Goal: Find specific page/section: Find specific page/section

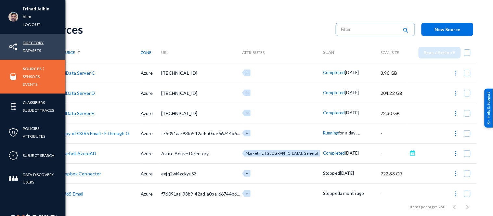
click at [34, 42] on link "Directory" at bounding box center [33, 42] width 21 height 7
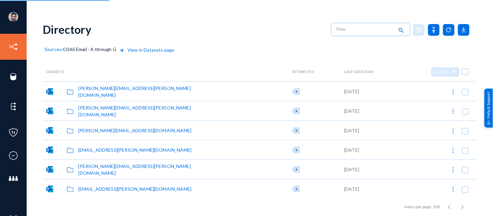
checkbox input "false"
click at [281, 30] on div "Directory search" at bounding box center [259, 29] width 433 height 26
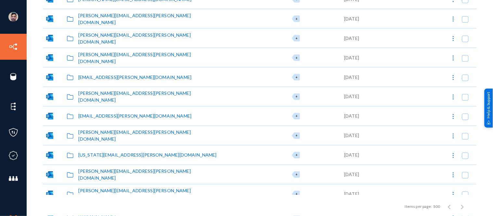
scroll to position [4094, 0]
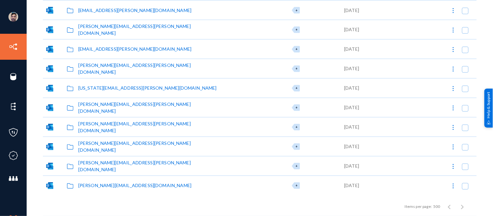
click at [117, 185] on div "gustavo.maravillajr@livebh.com" at bounding box center [134, 185] width 113 height 7
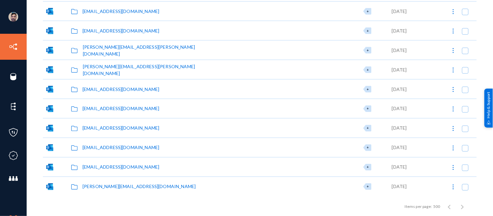
scroll to position [7211, 0]
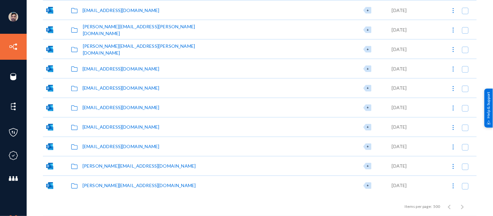
click at [92, 182] on div "Yusuf.Weiss@livebh.com" at bounding box center [138, 185] width 113 height 7
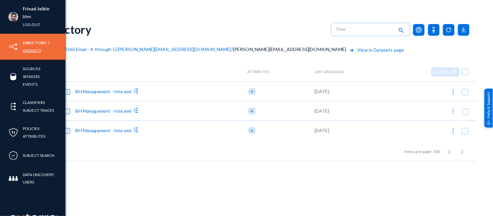
click at [31, 48] on link "Datasets" at bounding box center [32, 50] width 18 height 7
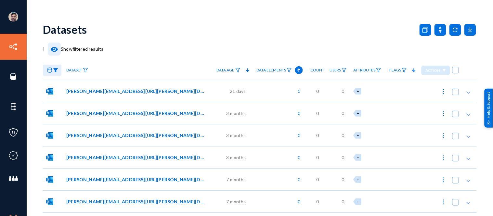
click at [53, 49] on mat-icon "visibility" at bounding box center [54, 49] width 8 height 8
click at [90, 50] on mat-icon "visibility" at bounding box center [91, 49] width 8 height 8
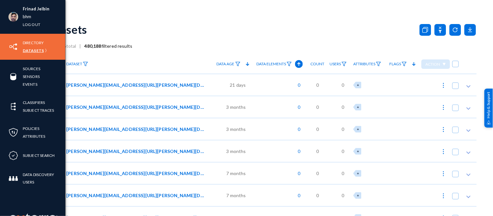
click at [36, 51] on link "Datasets" at bounding box center [33, 50] width 21 height 7
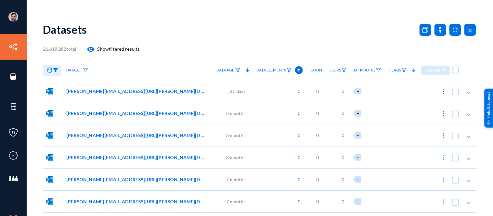
click at [93, 50] on mat-icon "visibility" at bounding box center [91, 49] width 8 height 8
click at [90, 48] on mat-icon "visibility" at bounding box center [91, 49] width 8 height 8
